Goal: Task Accomplishment & Management: Manage account settings

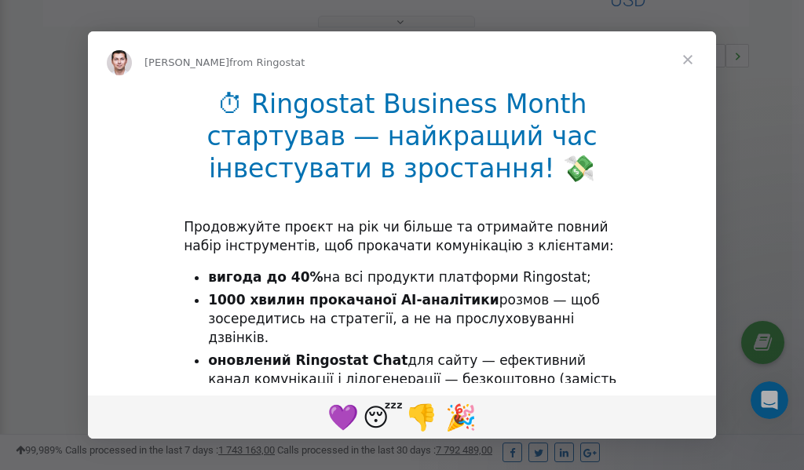
click at [688, 61] on span "Close" at bounding box center [687, 59] width 56 height 56
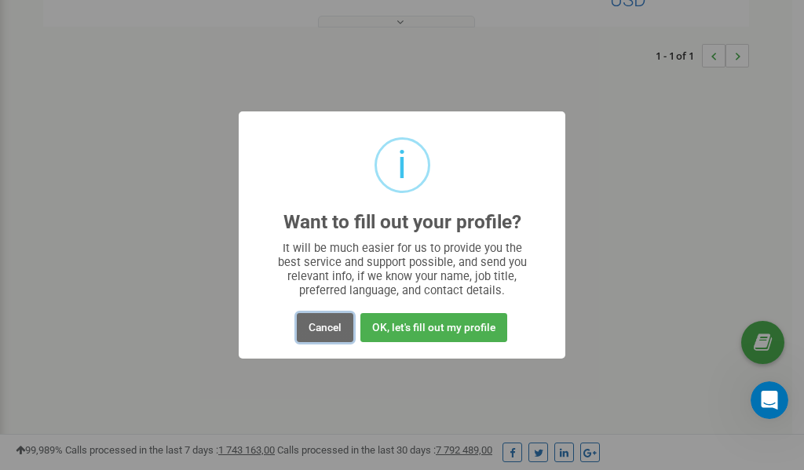
click at [317, 328] on button "Cancel" at bounding box center [325, 327] width 56 height 29
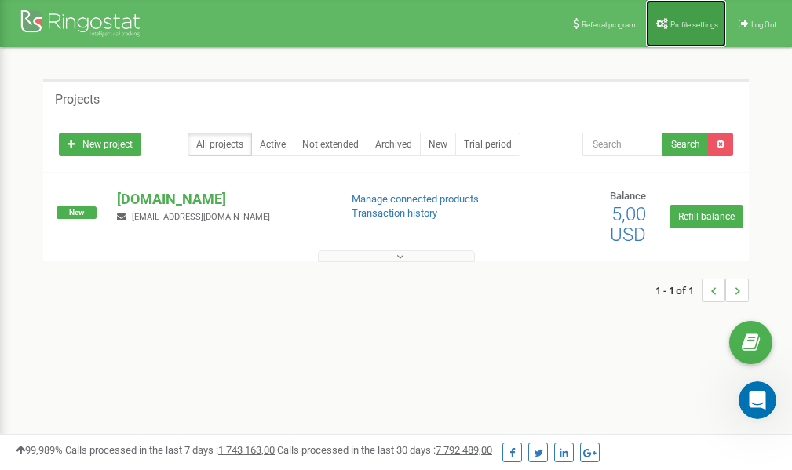
click at [690, 26] on span "Profile settings" at bounding box center [694, 24] width 48 height 9
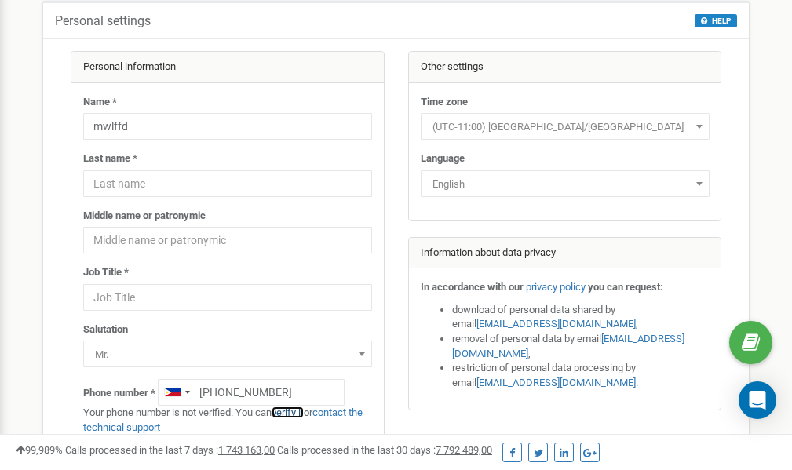
click at [293, 414] on link "verify it" at bounding box center [288, 412] width 32 height 12
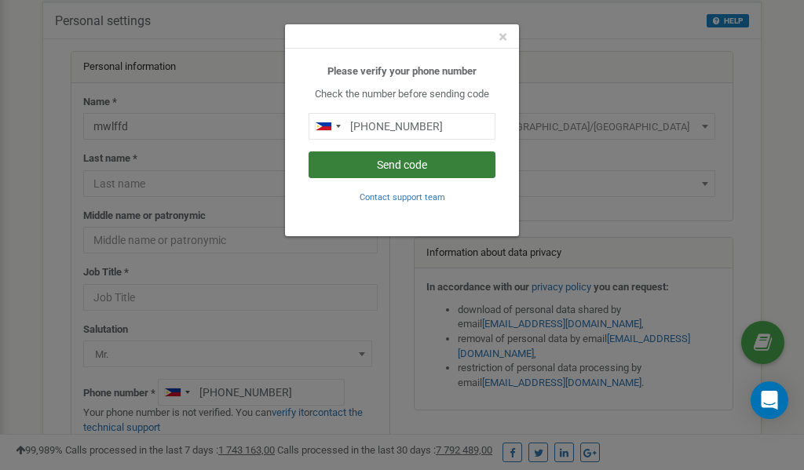
click at [398, 166] on button "Send code" at bounding box center [401, 164] width 187 height 27
